Goal: Navigation & Orientation: Understand site structure

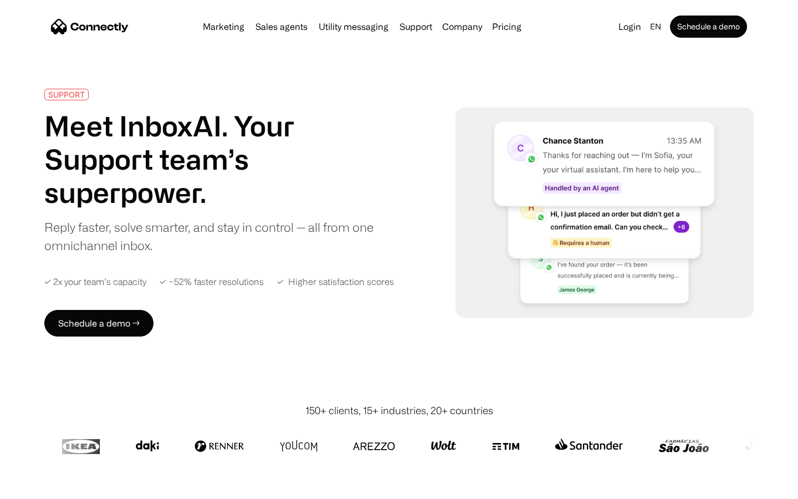
scroll to position [4349, 0]
